Goal: Task Accomplishment & Management: Complete application form

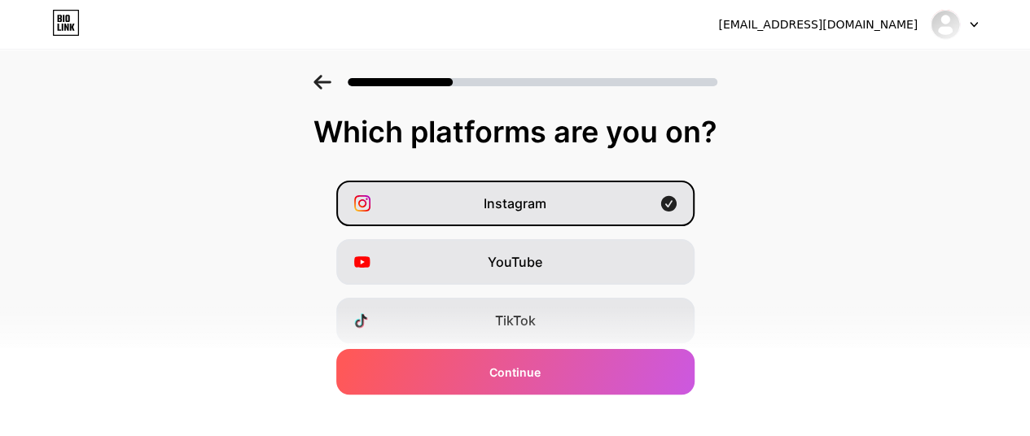
drag, startPoint x: 0, startPoint y: 0, endPoint x: 793, endPoint y: 241, distance: 828.9
click at [793, 241] on div "Instagram YouTube TikTok Facebook Twitter/X Buy Me a Coffee Snapchat I have a w…" at bounding box center [515, 409] width 1014 height 456
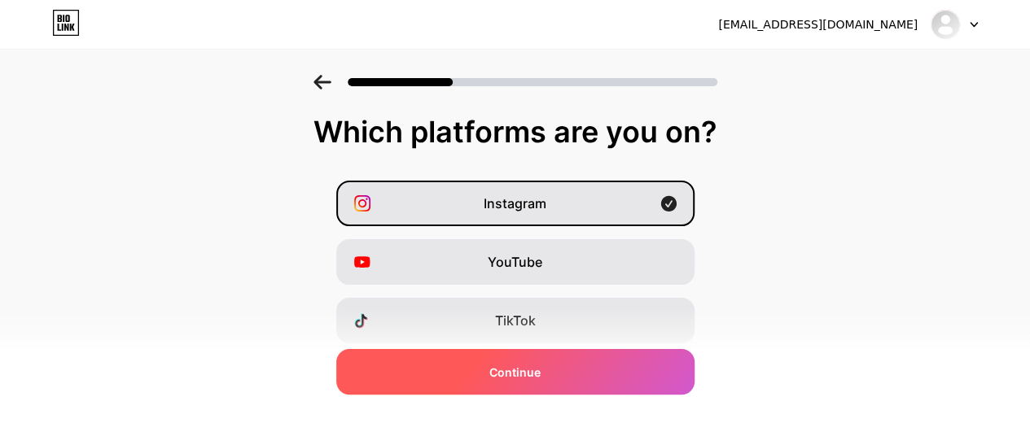
click at [573, 376] on div "Continue" at bounding box center [515, 372] width 358 height 46
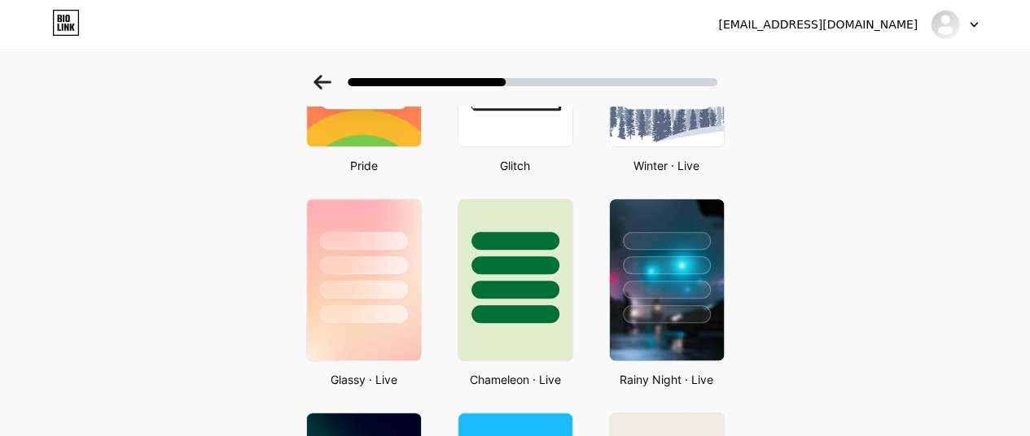
scroll to position [489, 0]
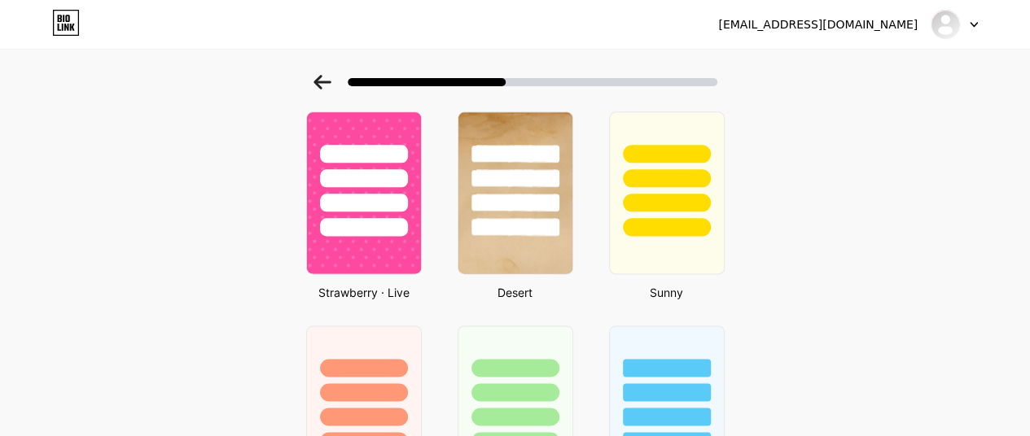
scroll to position [770, 0]
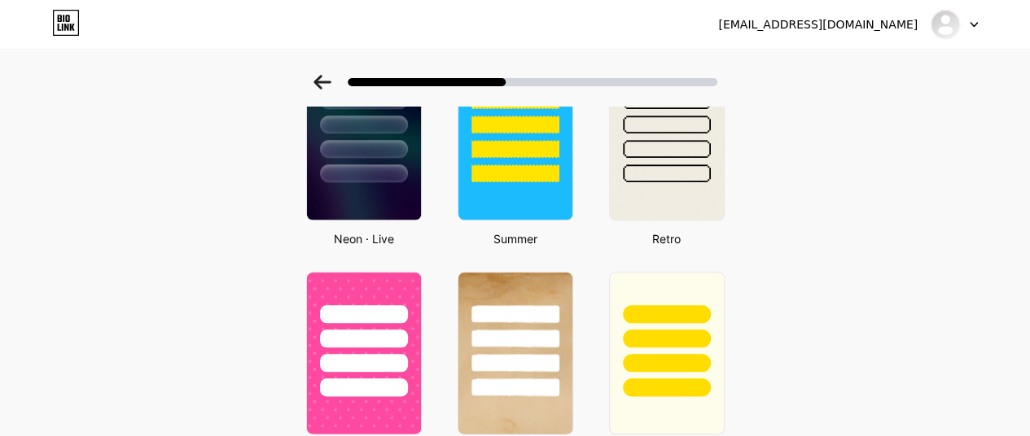
click at [898, 338] on div "Select a theme Basics Carbon Christmas Pride Glitch Winter · Live Glassy · Live…" at bounding box center [515, 205] width 1030 height 1800
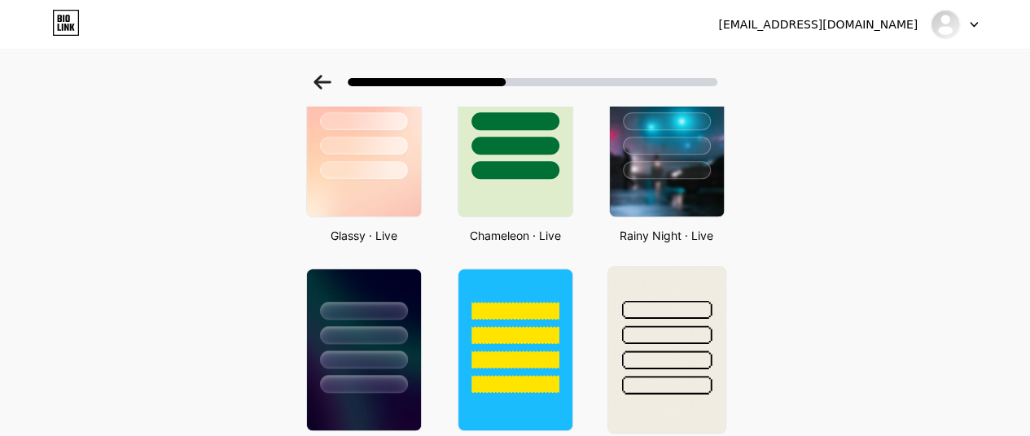
scroll to position [526, 0]
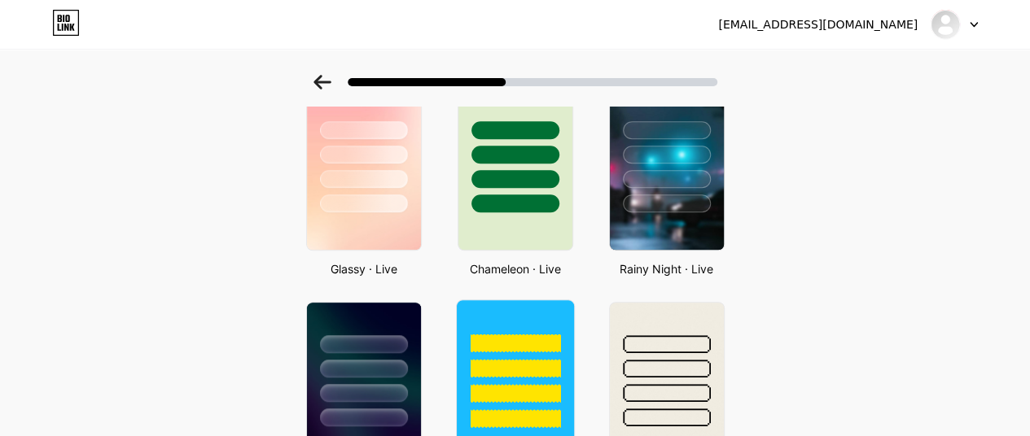
click at [499, 330] on div at bounding box center [514, 364] width 117 height 128
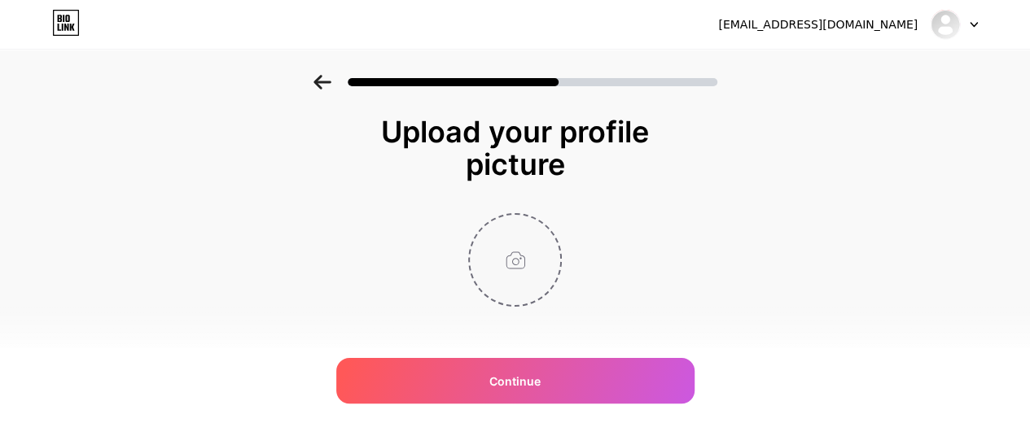
click at [519, 268] on input "file" at bounding box center [515, 260] width 90 height 90
type input "C:\fakepath\1@4x.png"
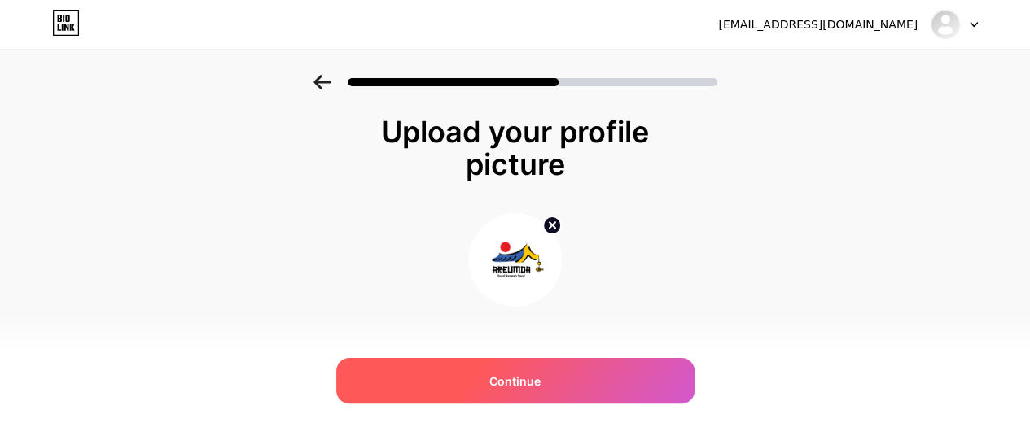
click at [647, 386] on div "Continue" at bounding box center [515, 381] width 358 height 46
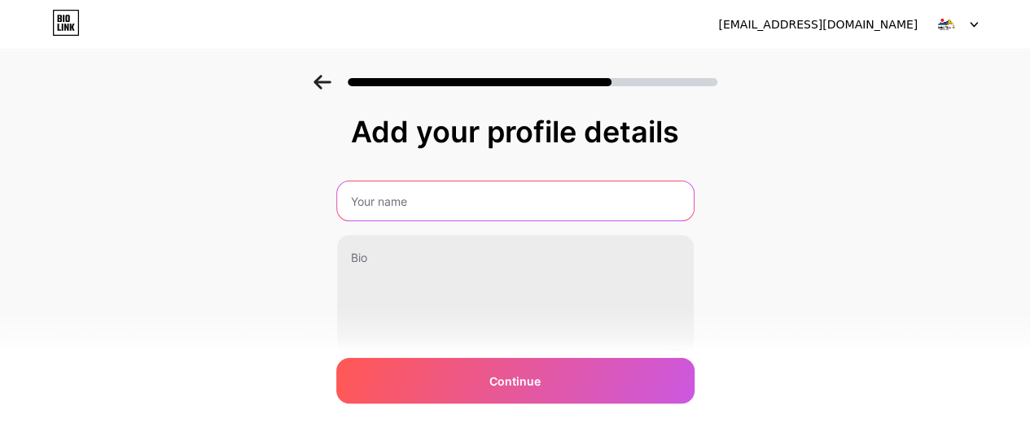
click at [447, 193] on input "text" at bounding box center [515, 201] width 357 height 39
paste input "Annyeong Chingudeul ♡"
type input "Annyeong Chingudeul ♡"
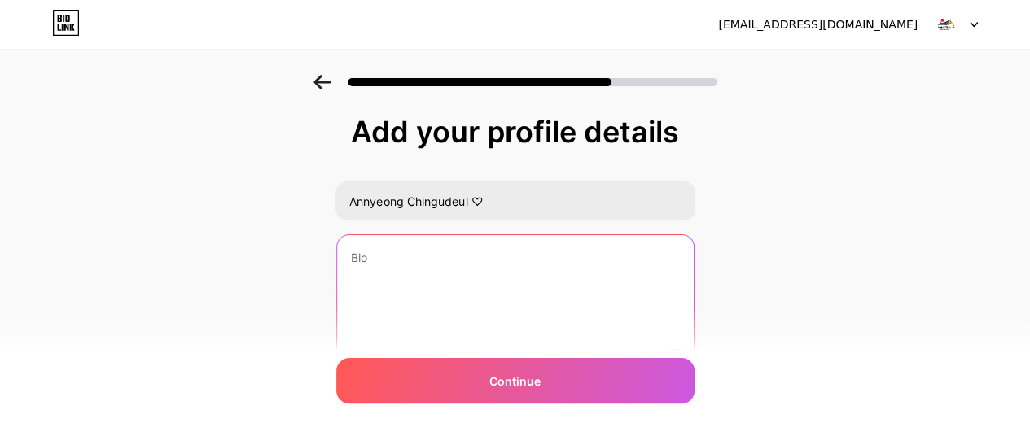
click at [447, 271] on textarea at bounding box center [515, 300] width 357 height 131
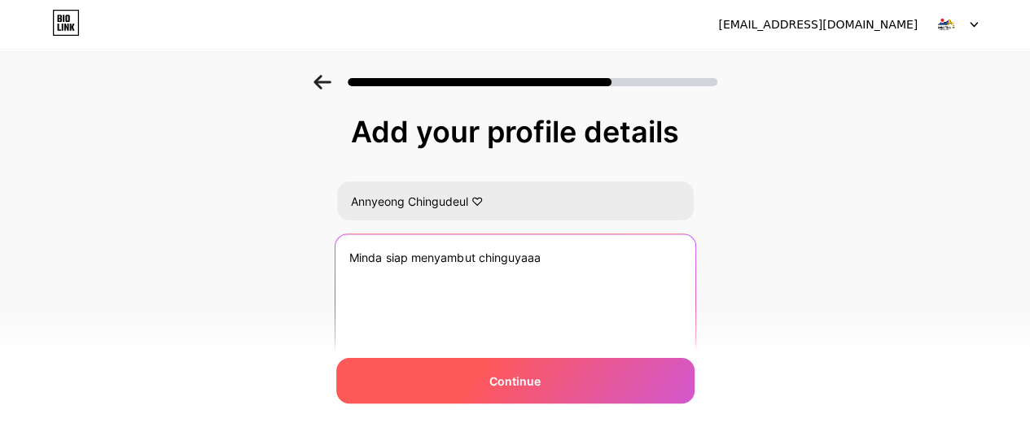
type textarea "Minda siap menyambut chinguyaaa"
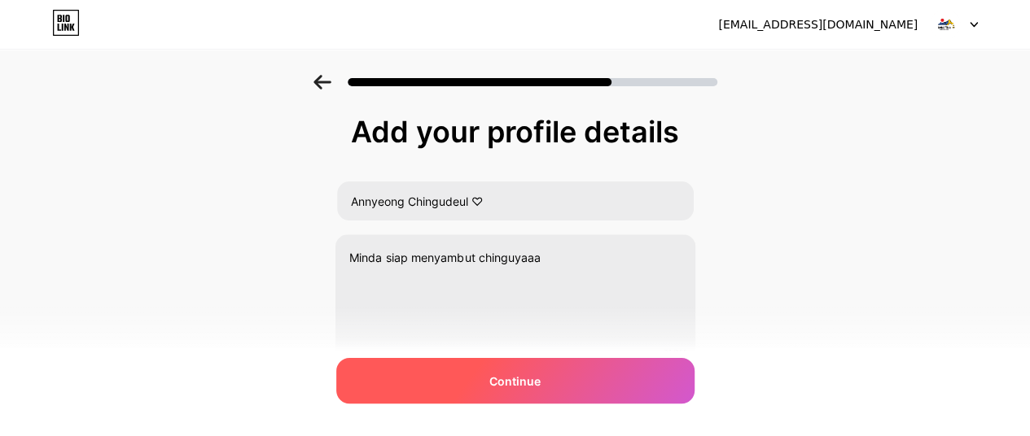
click at [501, 371] on div "Continue" at bounding box center [515, 381] width 358 height 46
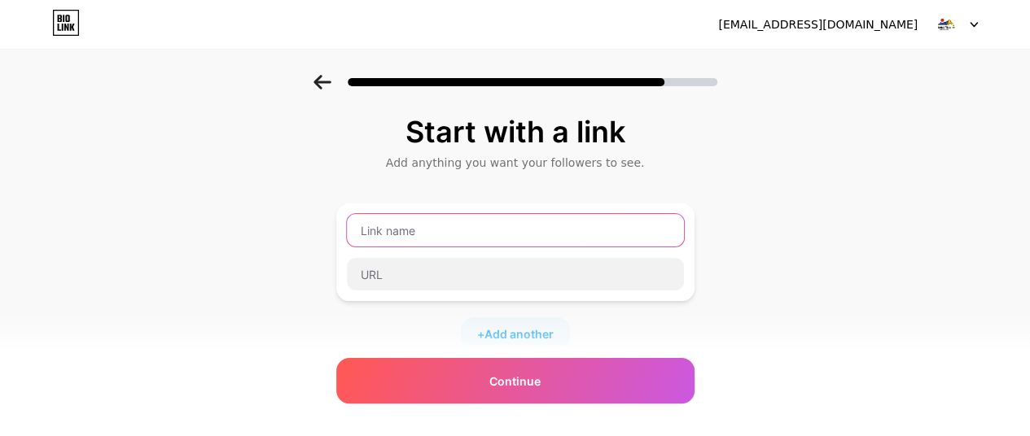
click at [577, 238] on input "text" at bounding box center [515, 230] width 337 height 33
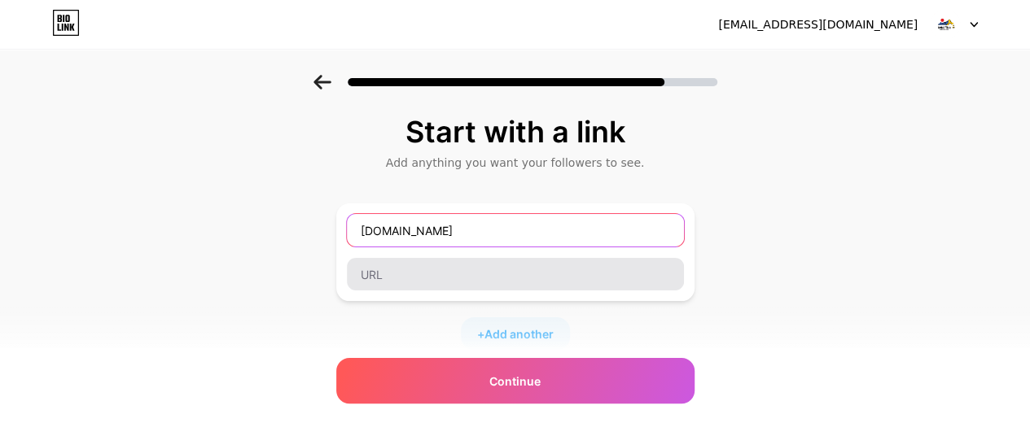
type input "[DOMAIN_NAME]"
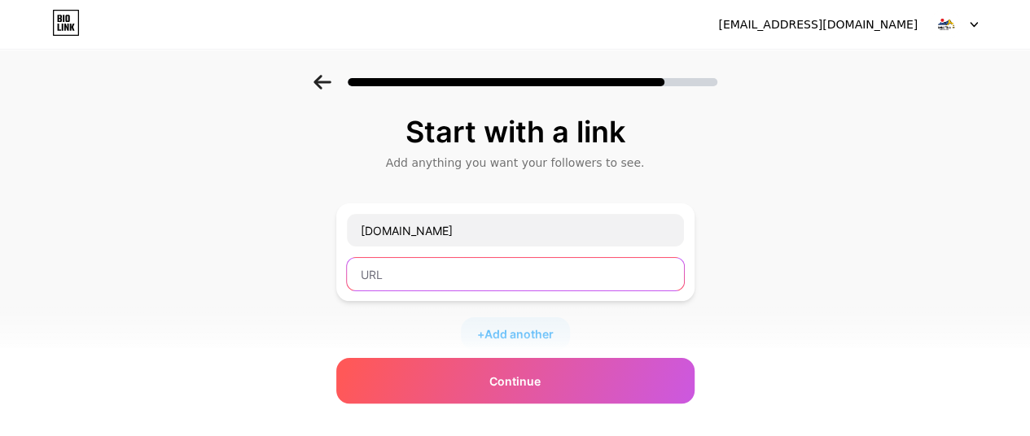
click at [586, 271] on input "text" at bounding box center [515, 274] width 337 height 33
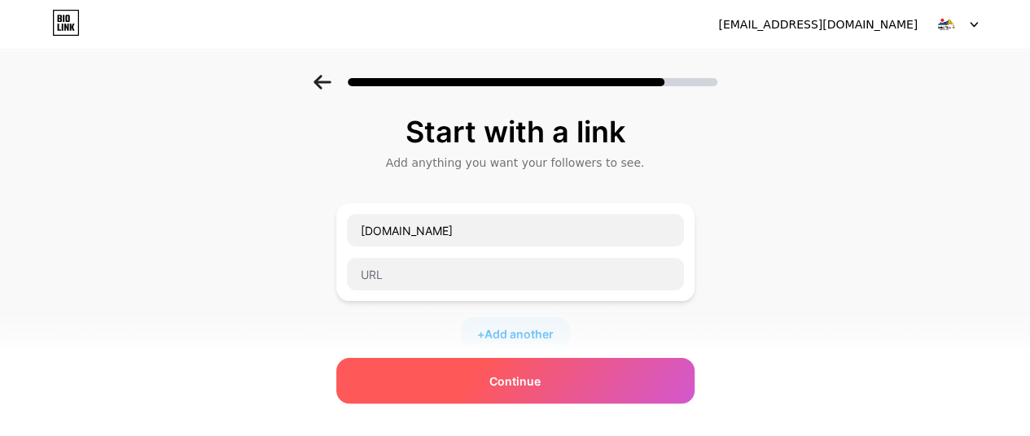
click at [567, 374] on div "Continue" at bounding box center [515, 381] width 358 height 46
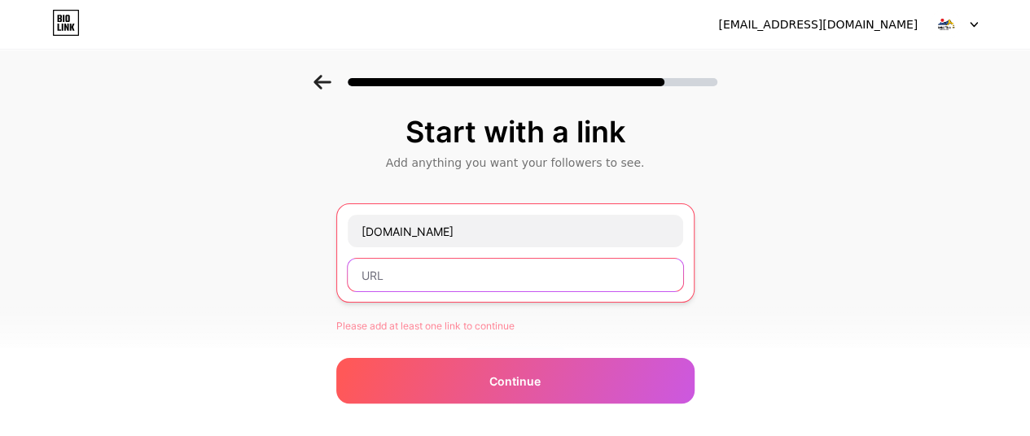
click at [533, 276] on input "text" at bounding box center [515, 275] width 335 height 33
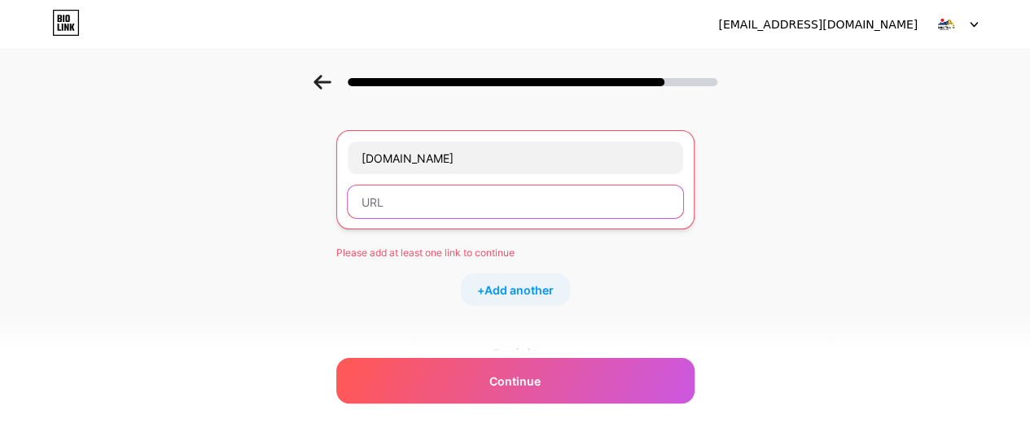
scroll to position [302, 0]
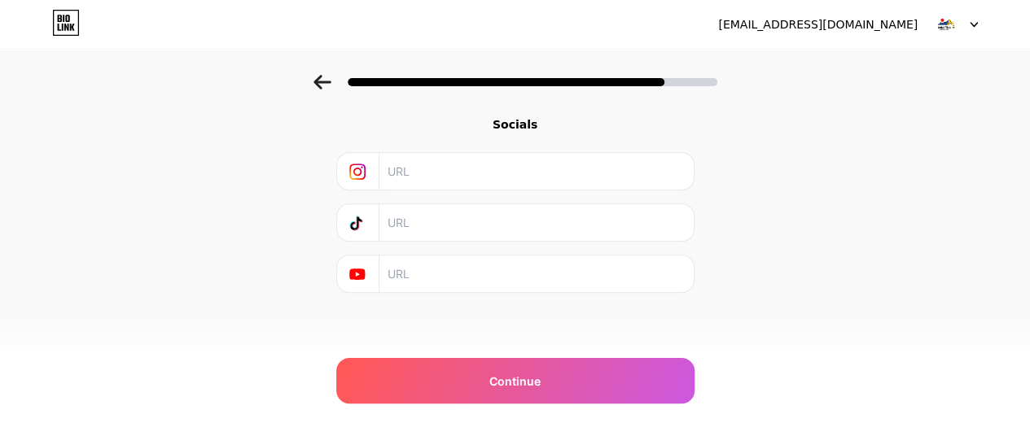
click at [454, 159] on input "text" at bounding box center [536, 171] width 296 height 37
paste input "[URL][DOMAIN_NAME][DOMAIN_NAME]"
type input "[URL][DOMAIN_NAME][DOMAIN_NAME]"
click at [501, 238] on input "text" at bounding box center [536, 222] width 296 height 37
paste input "[URL][EMAIL_ADDRESS][DOMAIN_NAME][DOMAIN_NAME]"
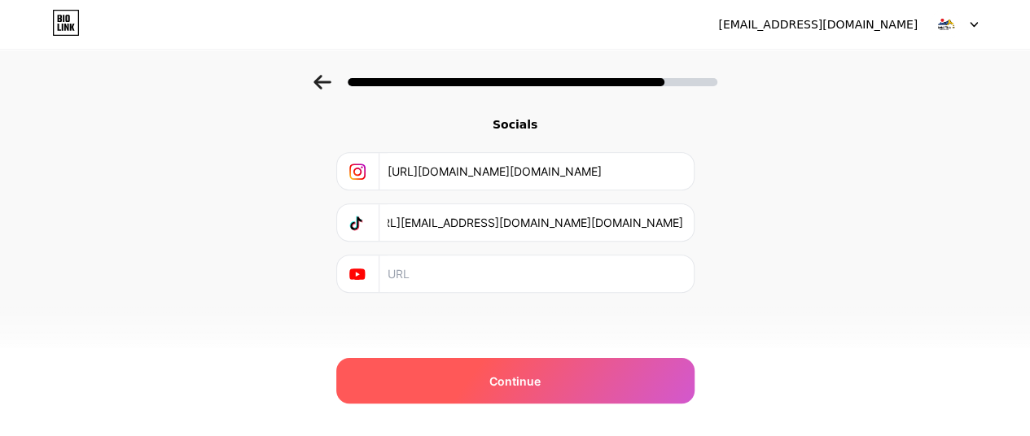
type input "[URL][EMAIL_ADDRESS][DOMAIN_NAME][DOMAIN_NAME]"
click at [681, 376] on div "Continue" at bounding box center [515, 381] width 358 height 46
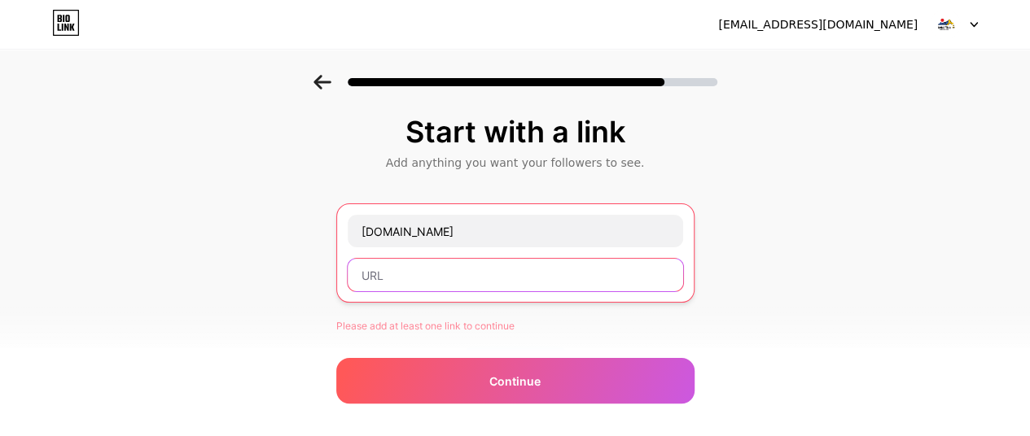
click at [471, 260] on input "text" at bounding box center [515, 275] width 335 height 33
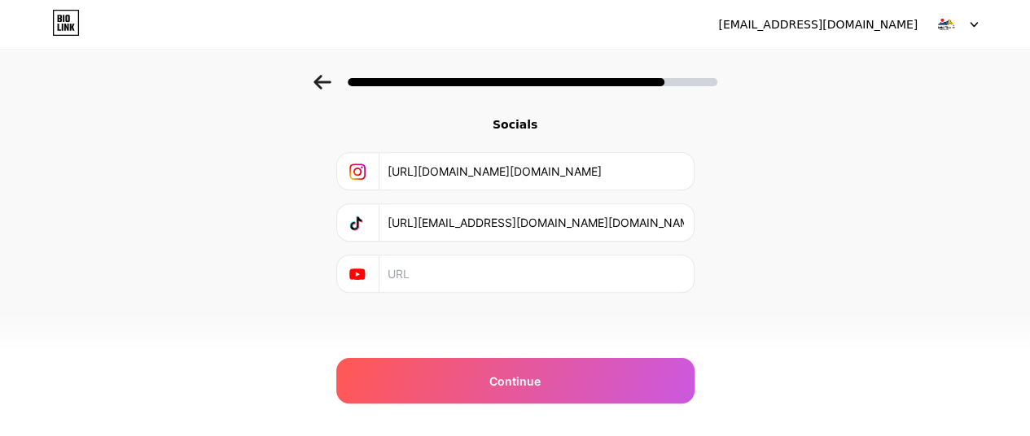
click at [500, 165] on input "[URL][DOMAIN_NAME][DOMAIN_NAME]" at bounding box center [536, 171] width 296 height 37
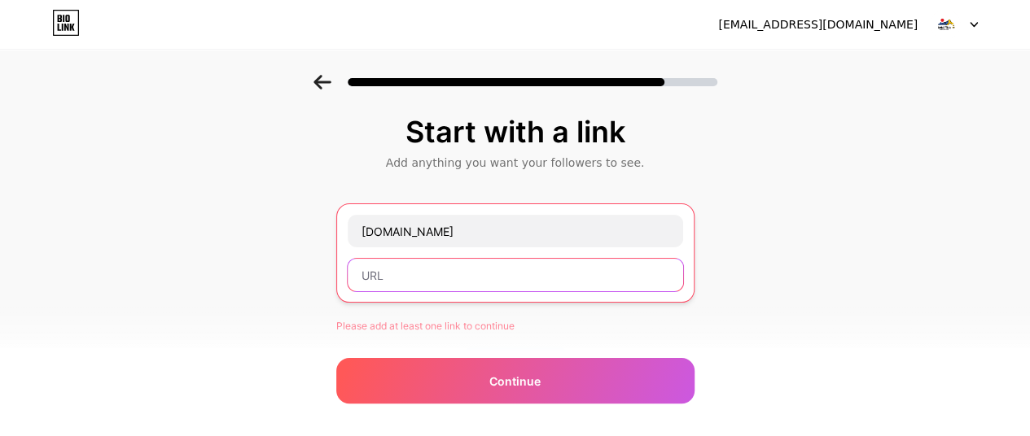
click at [468, 278] on input "text" at bounding box center [515, 275] width 335 height 33
paste input "[URL][DOMAIN_NAME][DOMAIN_NAME]"
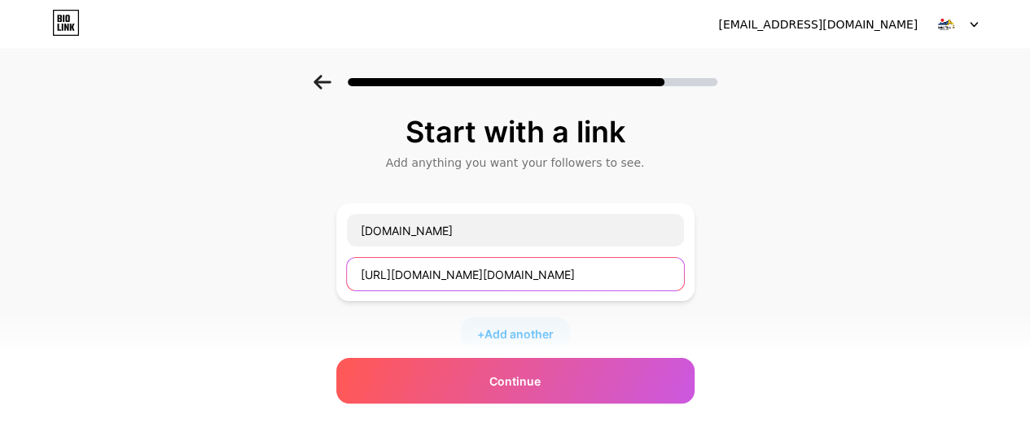
type input "[URL][DOMAIN_NAME][DOMAIN_NAME]"
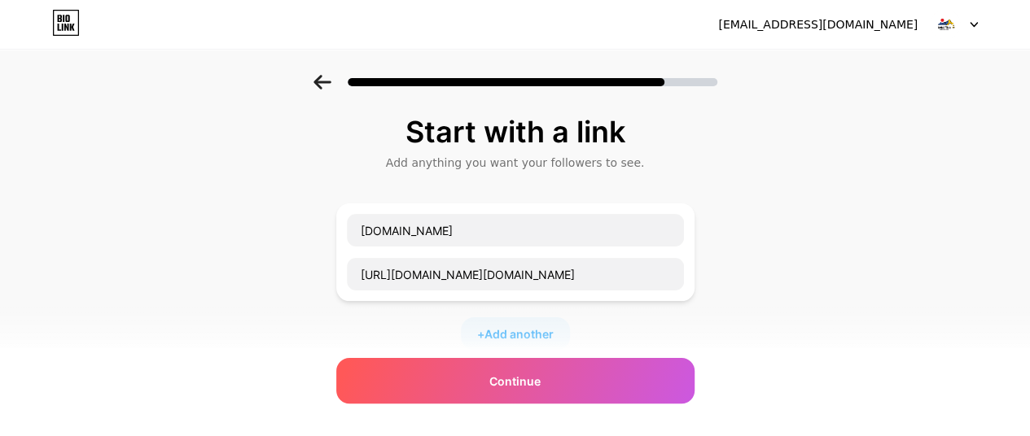
click at [569, 332] on div "+ Add another" at bounding box center [515, 334] width 109 height 33
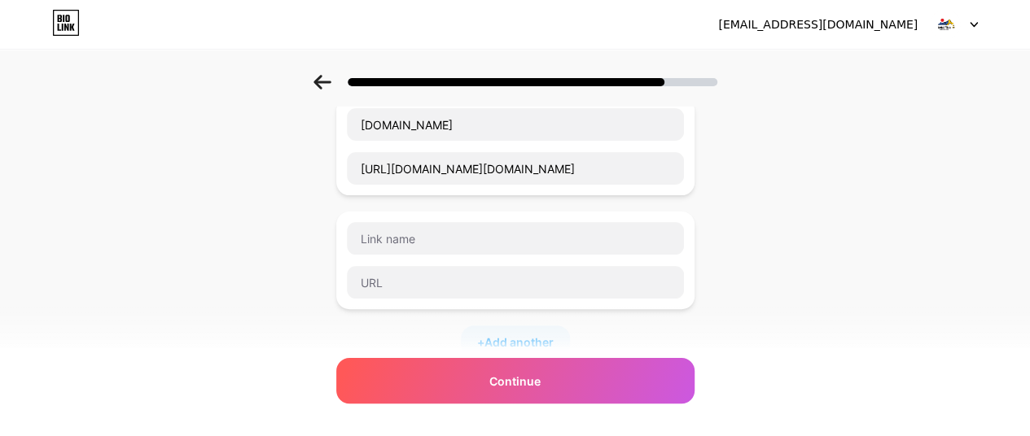
scroll to position [81, 0]
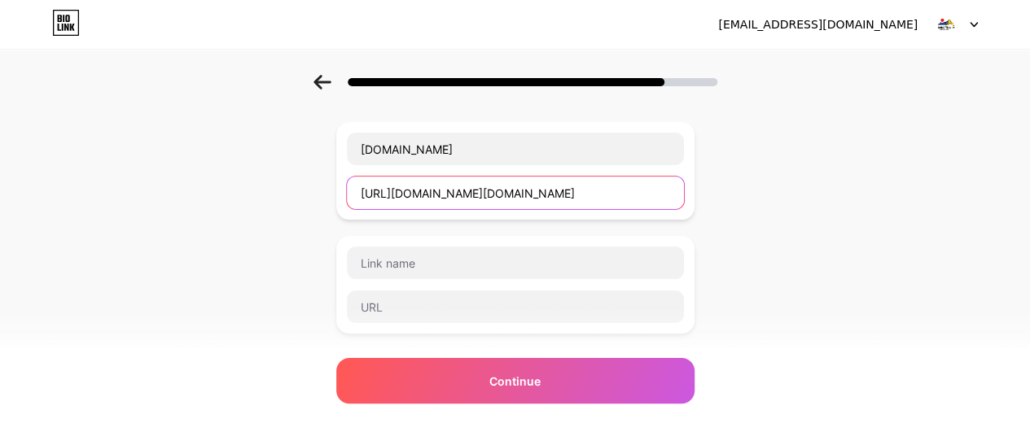
drag, startPoint x: 614, startPoint y: 191, endPoint x: 265, endPoint y: 160, distance: 349.9
click at [265, 160] on div "Start with a link Add anything you want your followers to see. [DOMAIN_NAME] [U…" at bounding box center [515, 336] width 1030 height 686
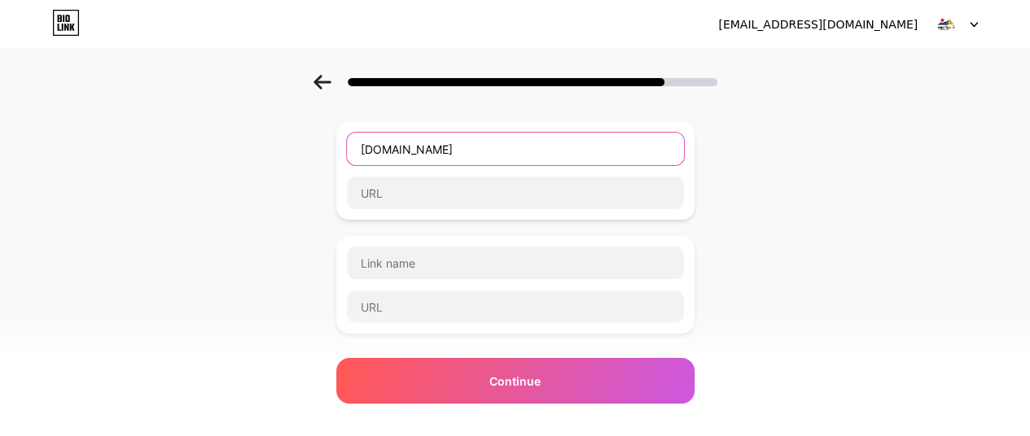
drag, startPoint x: 495, startPoint y: 143, endPoint x: 265, endPoint y: 147, distance: 230.5
click at [265, 147] on div "Start with a link Add anything you want your followers to see. [DOMAIN_NAME] + …" at bounding box center [515, 336] width 1030 height 686
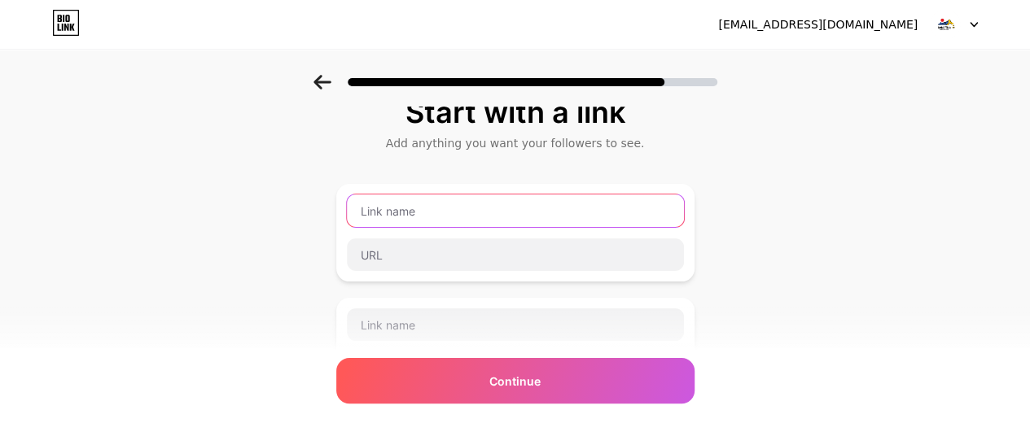
scroll to position [0, 0]
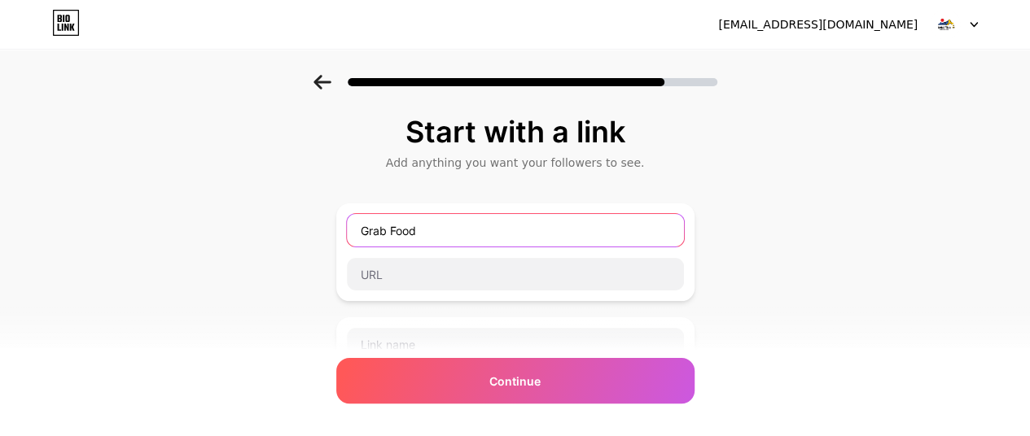
type input "Grab Food"
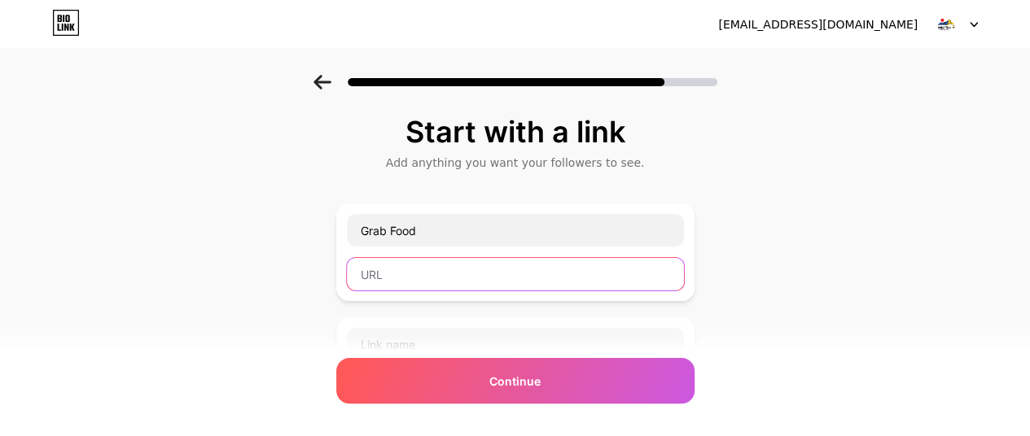
click at [493, 273] on input "text" at bounding box center [515, 274] width 337 height 33
paste input "Kalo ini di arahinnya ke app store"
type input "Kalo ini di arahinnya ke app store"
paste input "[URL][DOMAIN_NAME]"
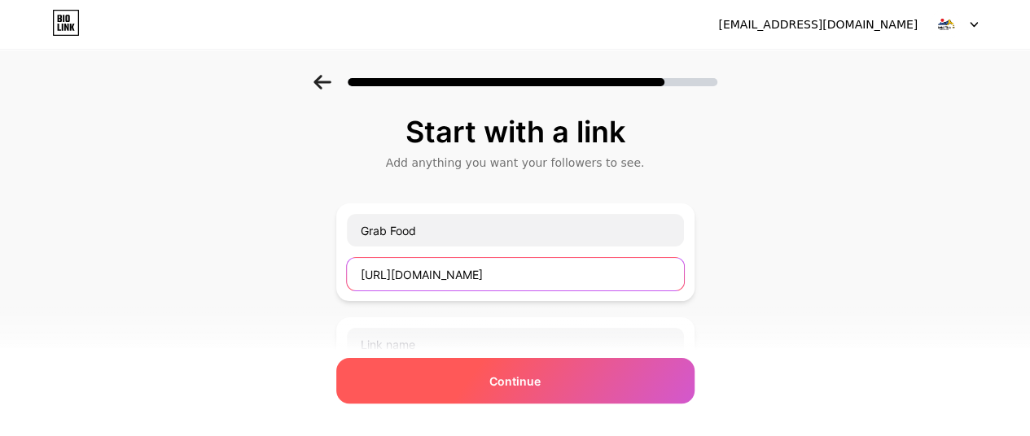
type input "[URL][DOMAIN_NAME]"
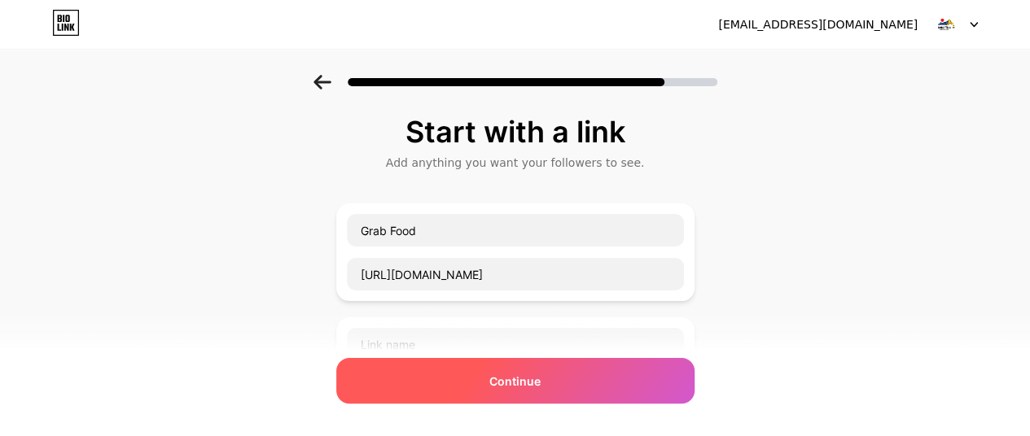
click at [518, 387] on span "Continue" at bounding box center [514, 381] width 51 height 17
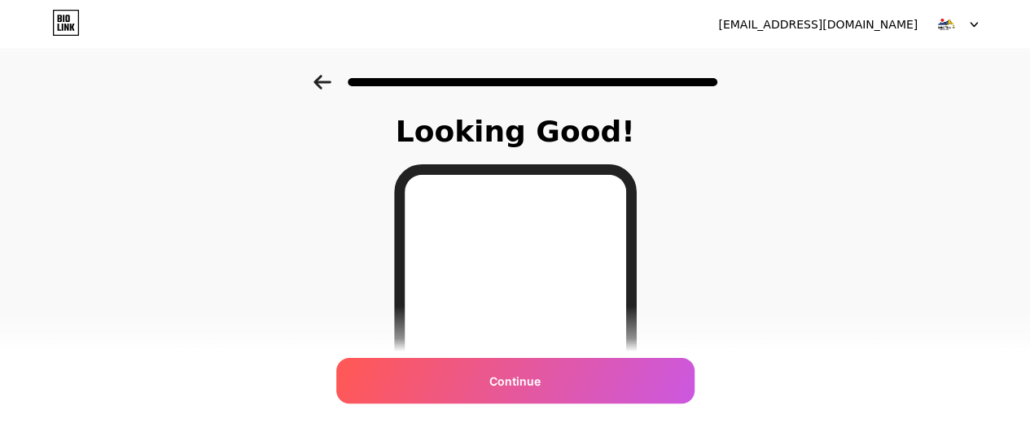
click at [620, 379] on div "Continue" at bounding box center [515, 381] width 358 height 46
